Goal: Obtain resource: Download file/media

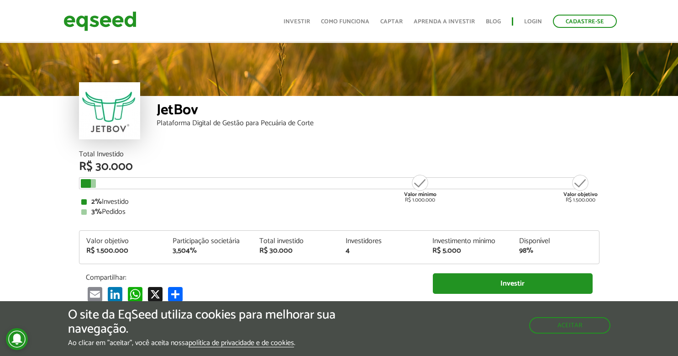
scroll to position [824, 0]
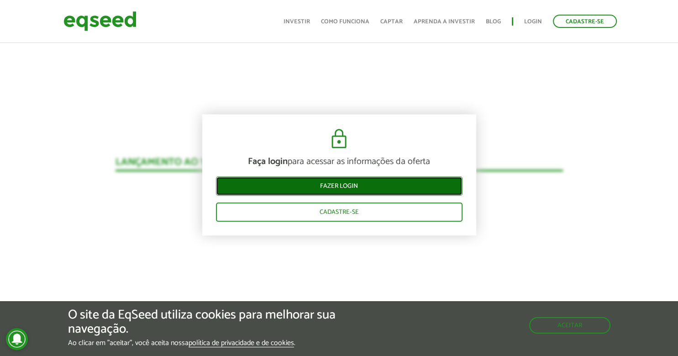
click at [364, 181] on link "Fazer login" at bounding box center [339, 185] width 247 height 19
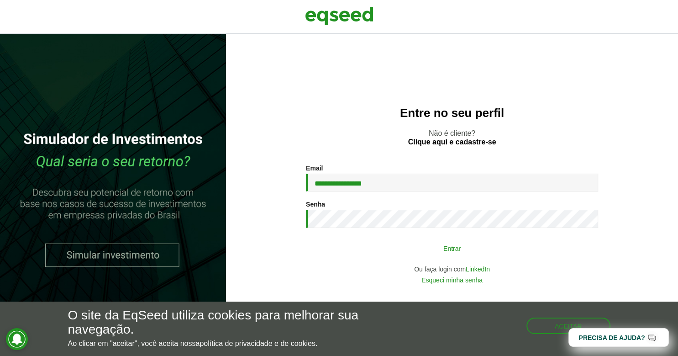
drag, startPoint x: 0, startPoint y: 0, endPoint x: 417, endPoint y: 242, distance: 482.5
click at [417, 242] on button "Entrar" at bounding box center [451, 247] width 237 height 17
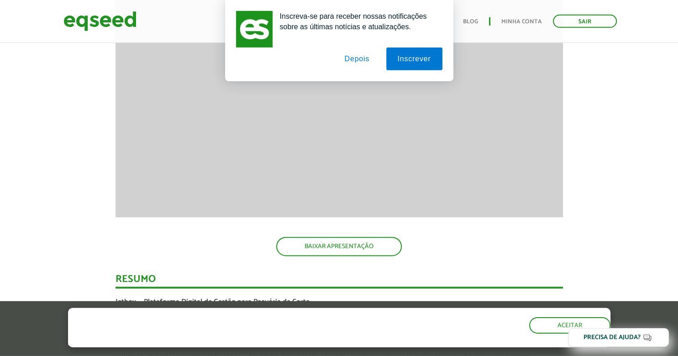
scroll to position [1264, 0]
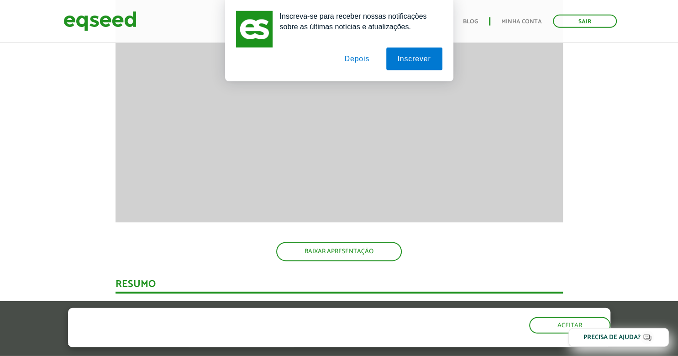
click at [364, 61] on button "Depois" at bounding box center [357, 58] width 48 height 23
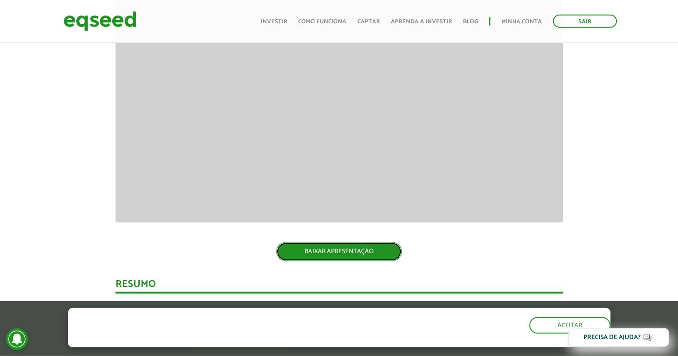
click at [354, 250] on link "BAIXAR APRESENTAÇÃO" at bounding box center [339, 251] width 126 height 19
